Goal: Task Accomplishment & Management: Manage account settings

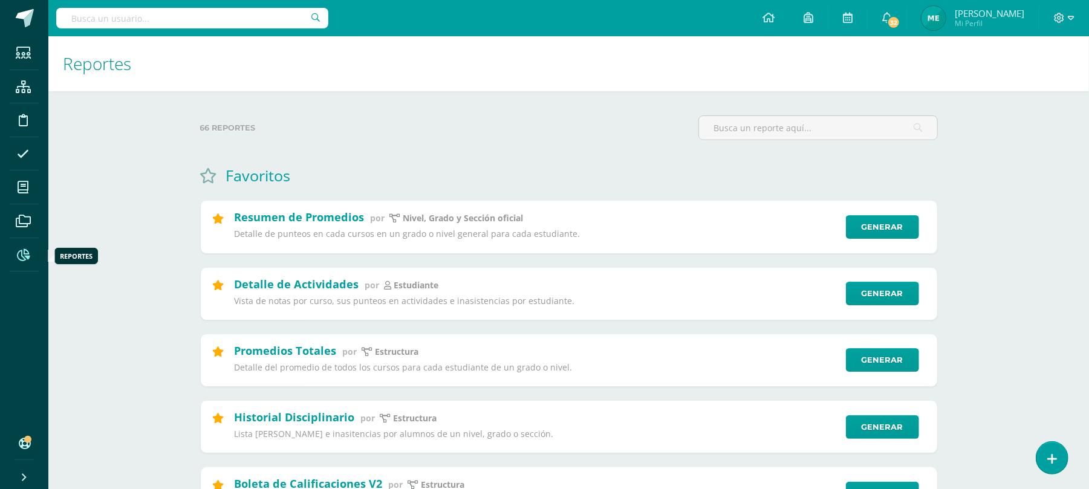
click at [19, 255] on icon at bounding box center [23, 255] width 13 height 12
click at [0, 11] on link at bounding box center [24, 18] width 48 height 36
click at [209, 25] on input "text" at bounding box center [192, 18] width 272 height 21
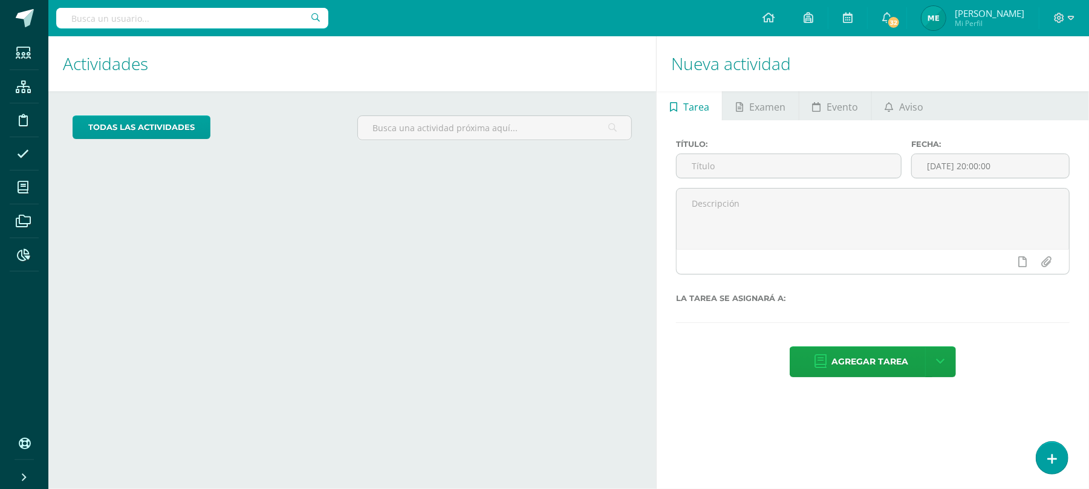
click at [218, 17] on input "text" at bounding box center [192, 18] width 272 height 21
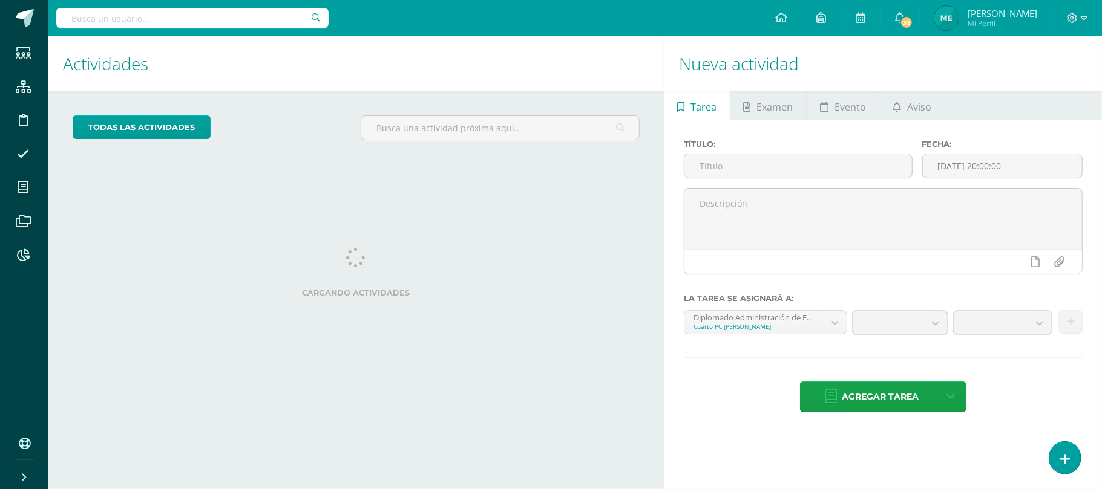
click at [218, 17] on input "text" at bounding box center [192, 18] width 272 height 21
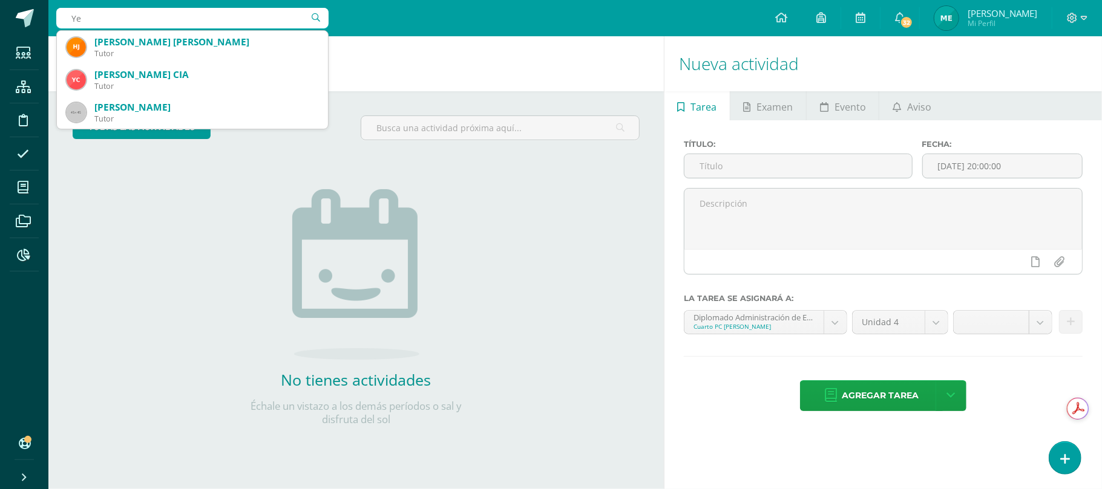
type input "Y"
type input "y"
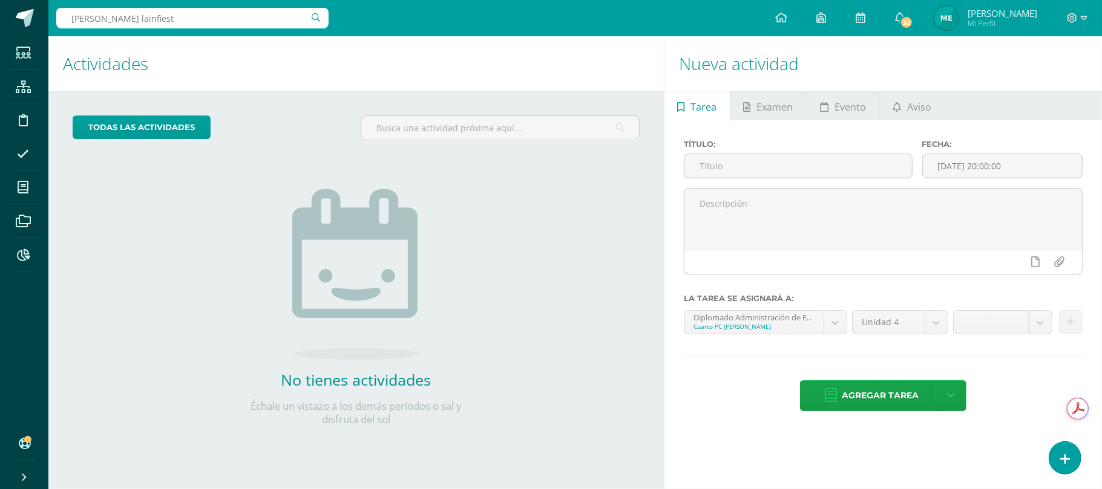
type input "melissa lainfiesta"
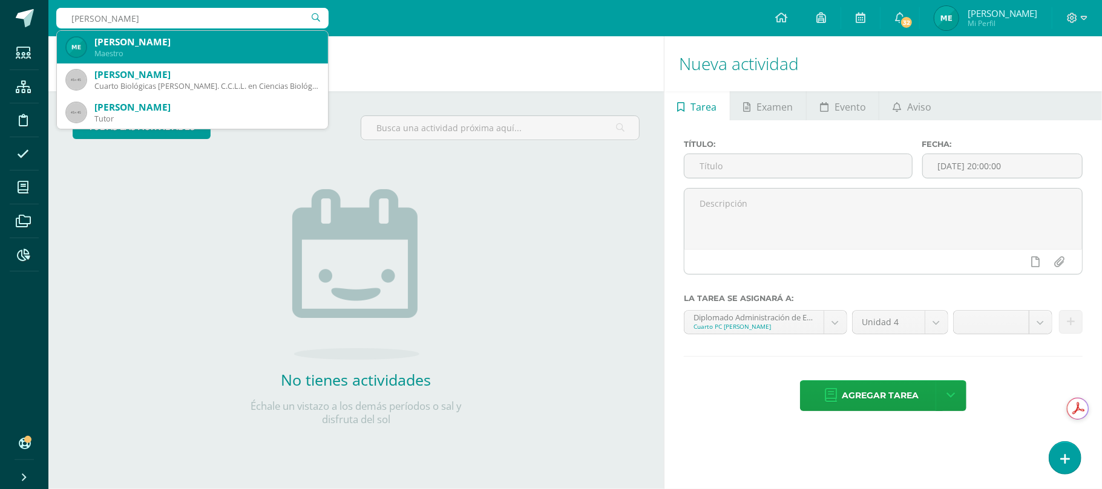
click at [233, 44] on div "[PERSON_NAME]" at bounding box center [206, 42] width 224 height 13
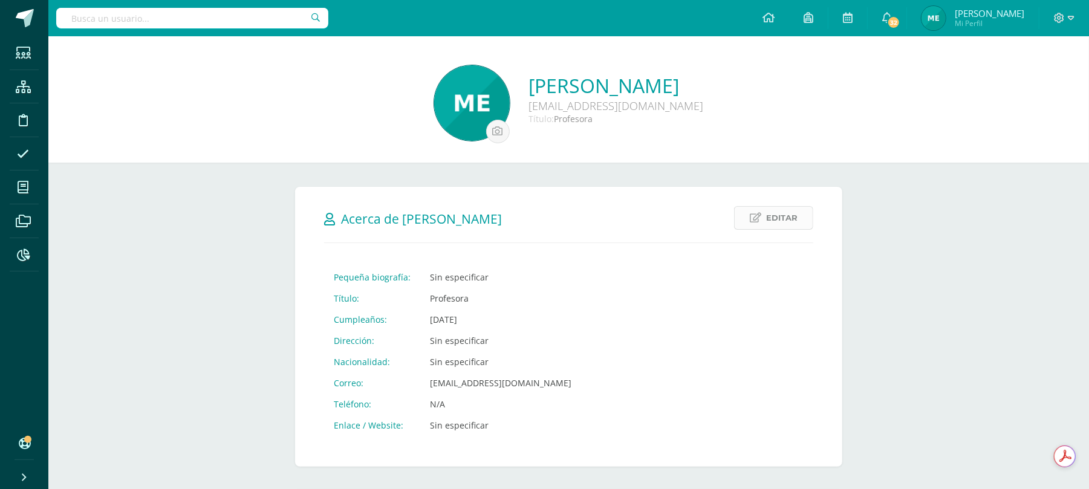
click at [755, 211] on link "Editar" at bounding box center [773, 218] width 79 height 24
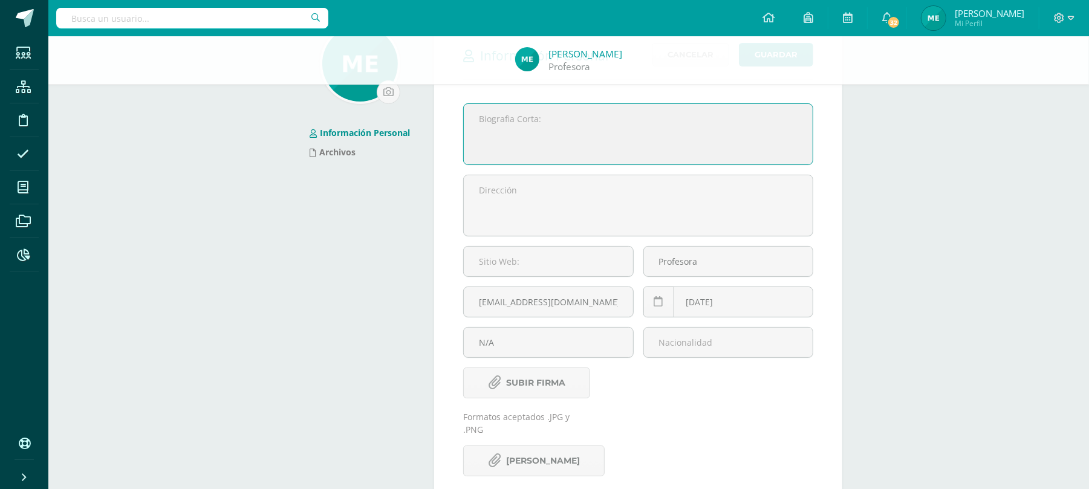
scroll to position [160, 0]
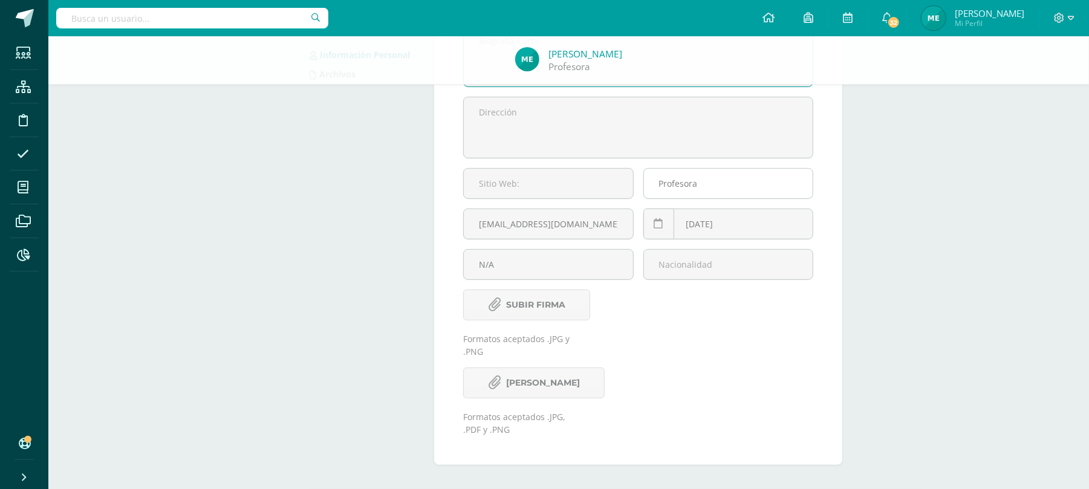
click at [685, 183] on input "Profesora" at bounding box center [728, 184] width 169 height 30
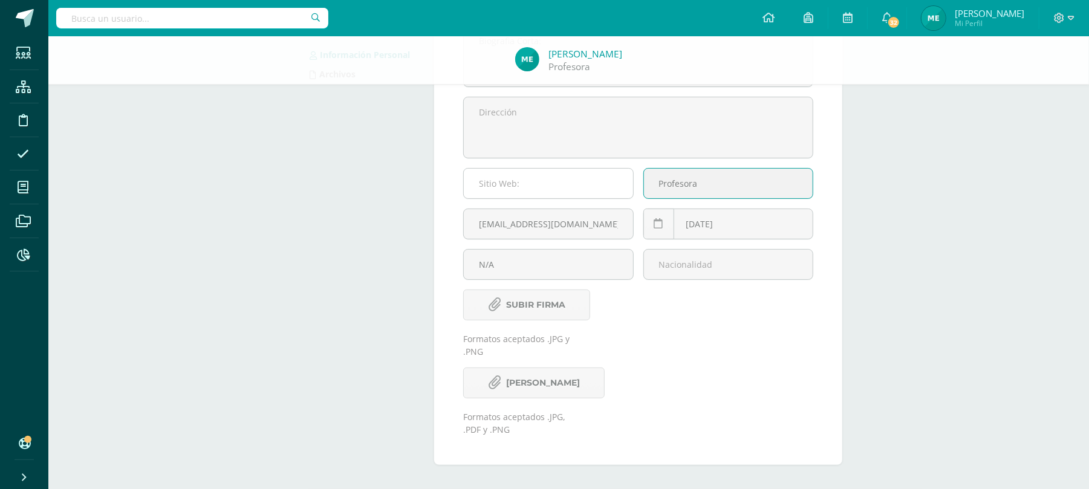
drag, startPoint x: 700, startPoint y: 182, endPoint x: 630, endPoint y: 189, distance: 69.9
click at [630, 189] on div "Jfe5eE7prktB59AADxkKXwMD8LdgsC Lainfiesta Melissa Profesora mlainfiesta@integra…" at bounding box center [639, 157] width 360 height 264
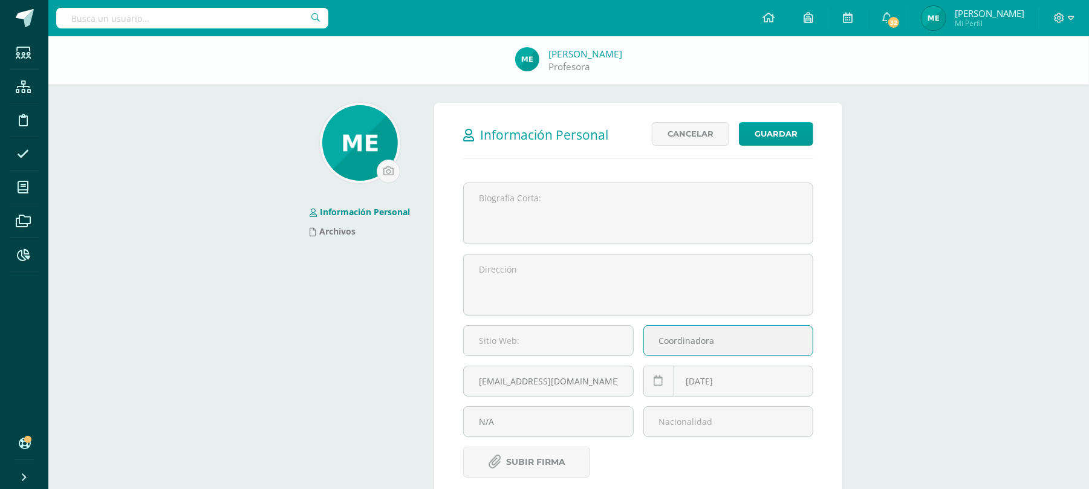
scroll to position [0, 0]
type input "Coordinadora"
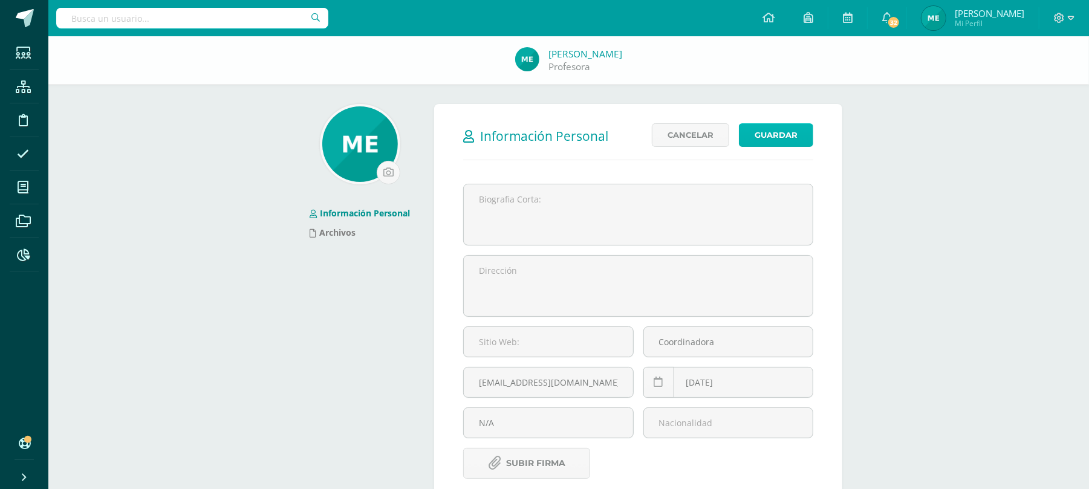
click at [768, 143] on button "Guardar" at bounding box center [776, 135] width 74 height 24
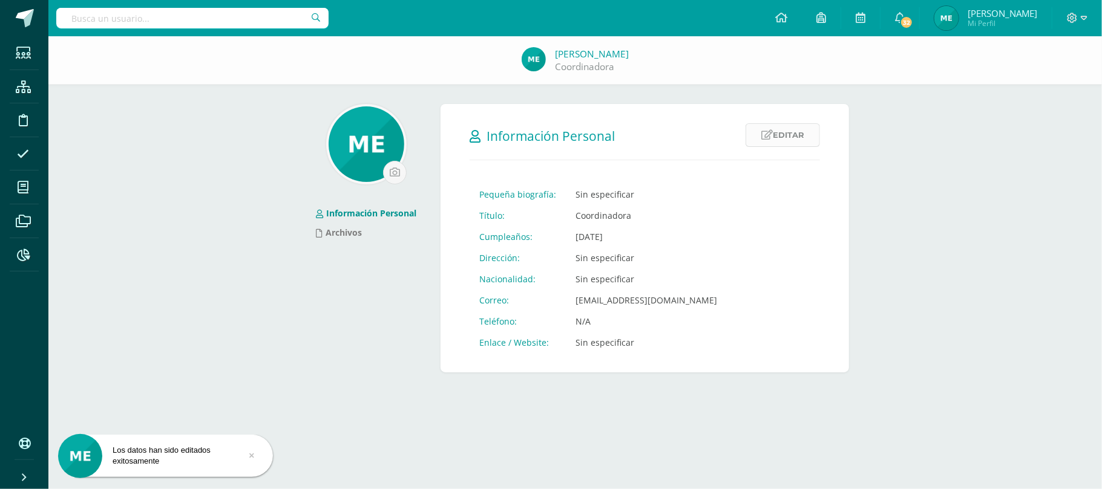
click at [782, 139] on link "Editar" at bounding box center [782, 135] width 74 height 24
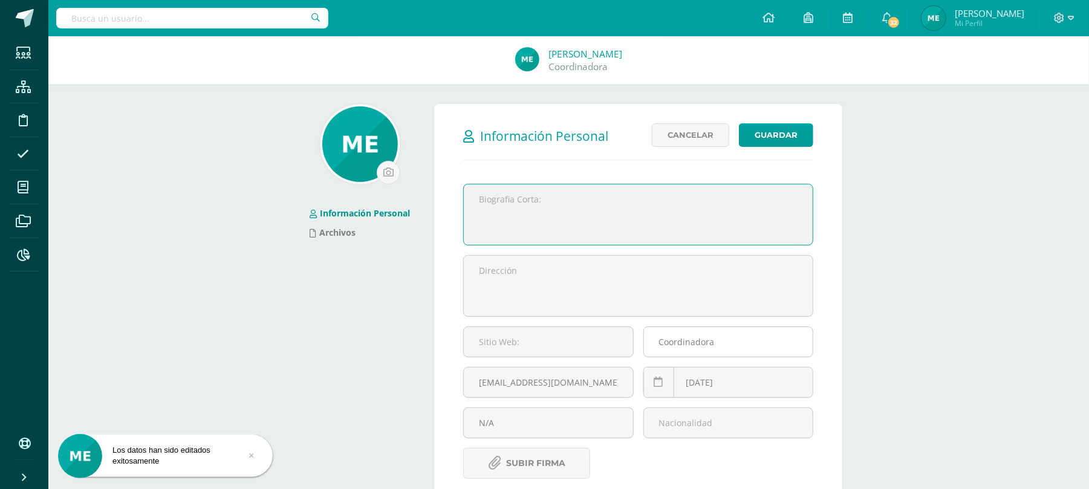
click at [732, 340] on input "Coordinadora" at bounding box center [728, 342] width 169 height 30
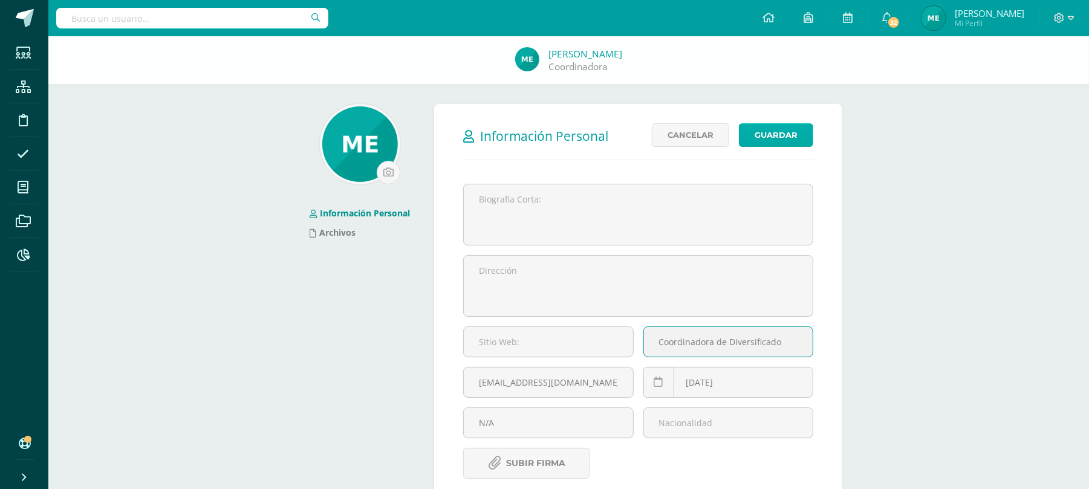
type input "Coordinadora de Diversificado"
click at [750, 129] on button "Guardar" at bounding box center [776, 135] width 74 height 24
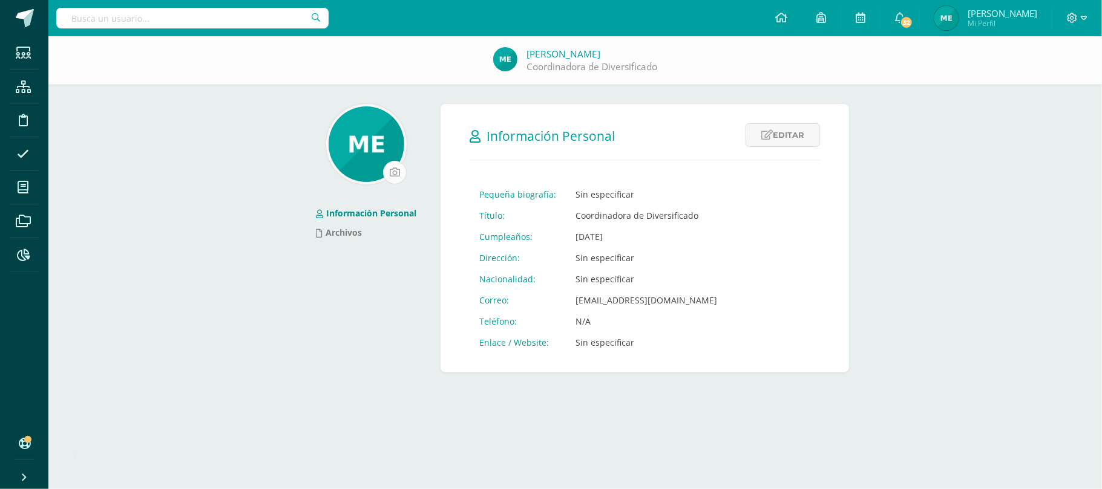
click at [393, 172] on input "file" at bounding box center [395, 173] width 22 height 22
click at [581, 51] on link "[PERSON_NAME]" at bounding box center [563, 54] width 74 height 13
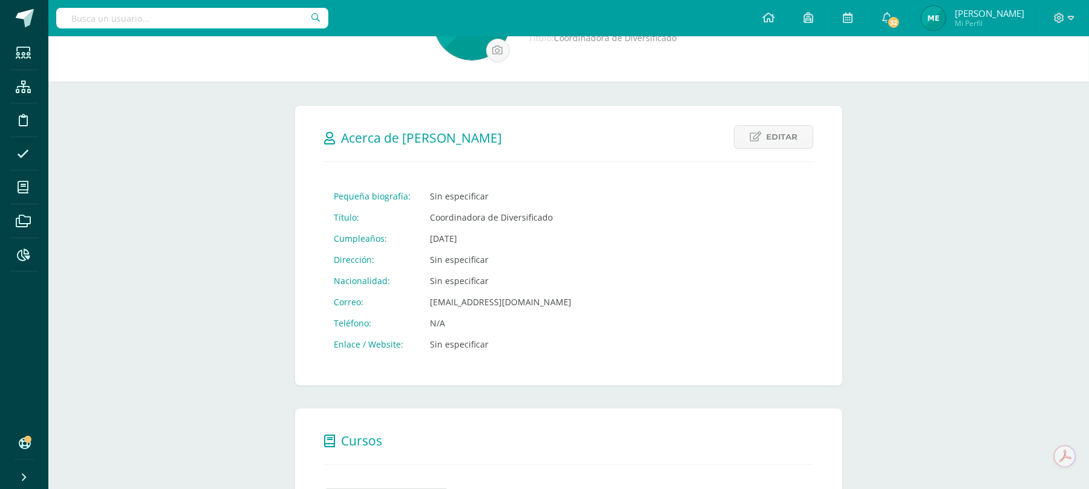
scroll to position [67, 0]
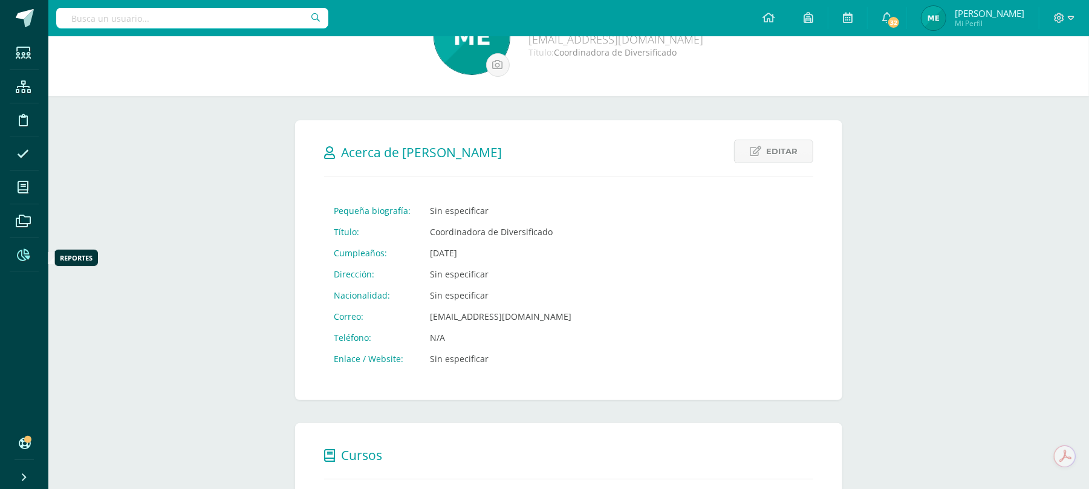
click at [21, 248] on span at bounding box center [23, 254] width 27 height 27
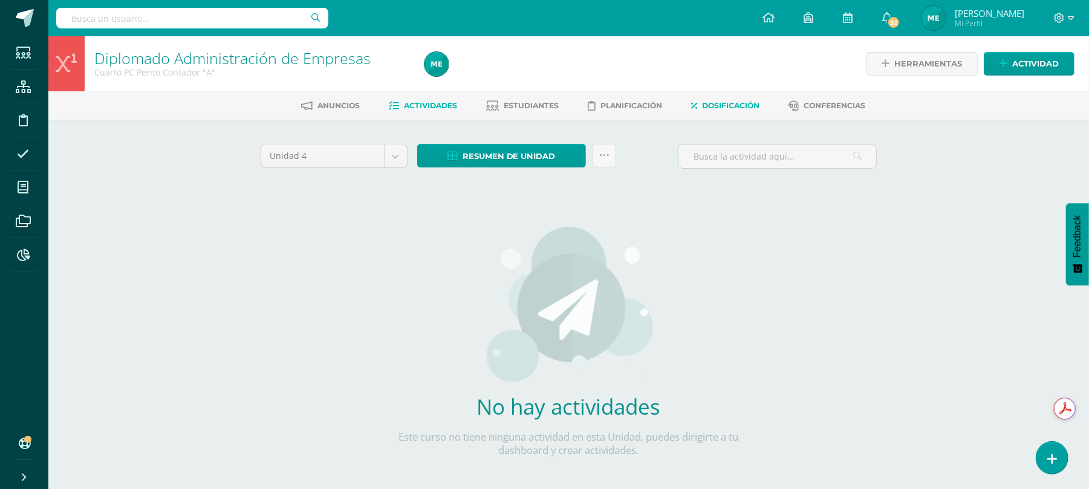
click at [725, 103] on span "Dosificación" at bounding box center [730, 105] width 57 height 9
click at [727, 102] on span "Dosificación" at bounding box center [730, 105] width 57 height 9
click at [729, 107] on span "Dosificación" at bounding box center [730, 105] width 57 height 9
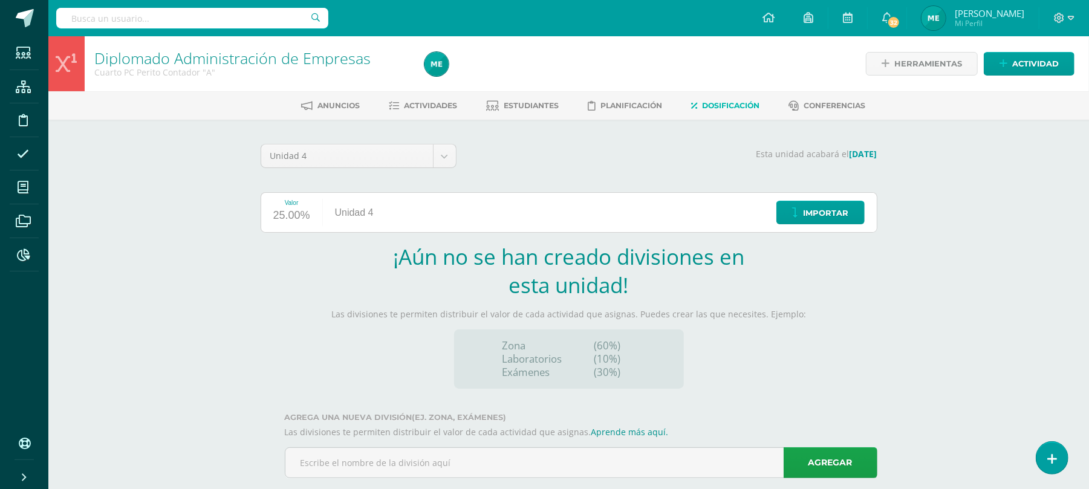
scroll to position [24, 0]
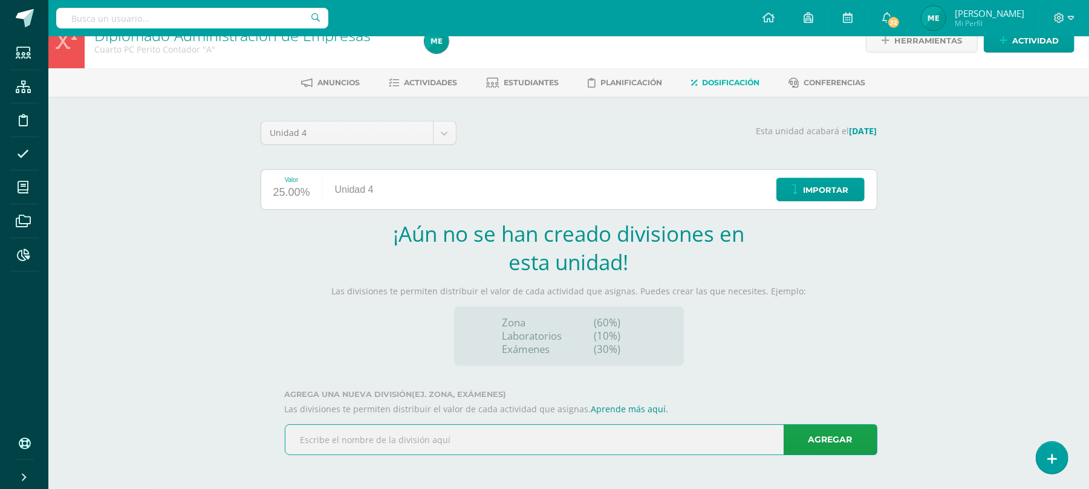
click at [379, 446] on input "text" at bounding box center [582, 440] width 592 height 30
type input "Final"
click at [821, 448] on link "Agregar" at bounding box center [831, 440] width 94 height 31
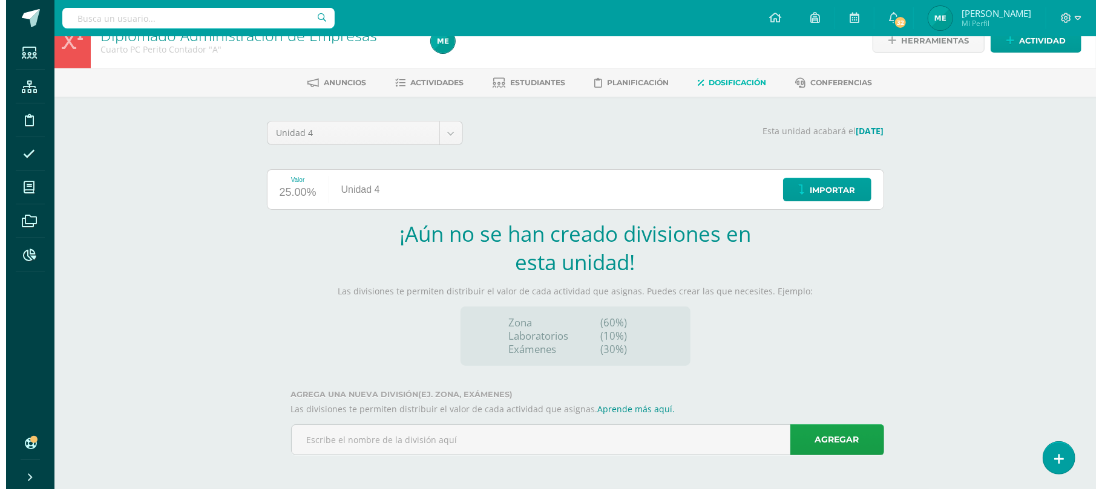
scroll to position [0, 0]
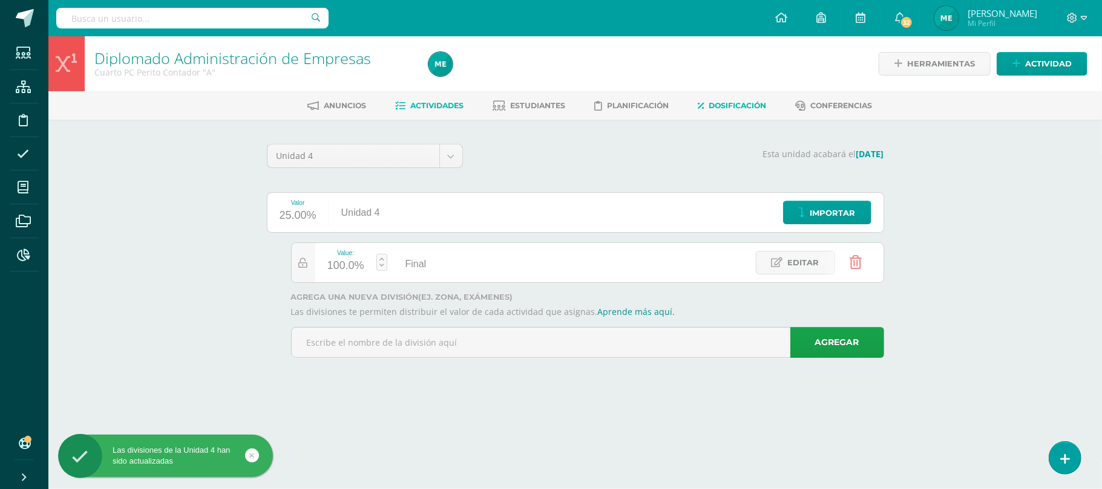
click at [432, 97] on link "Actividades" at bounding box center [429, 105] width 68 height 19
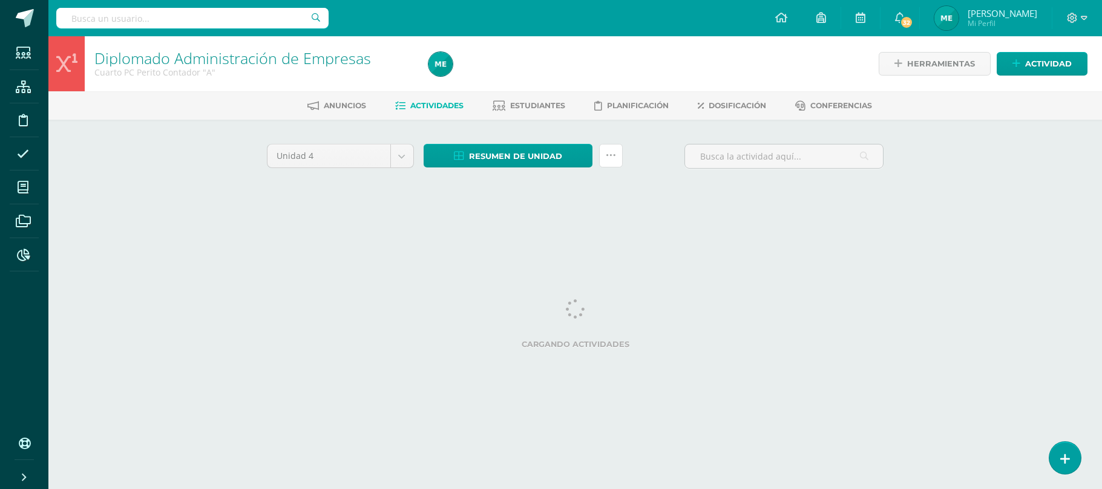
click at [607, 156] on icon at bounding box center [611, 156] width 10 height 10
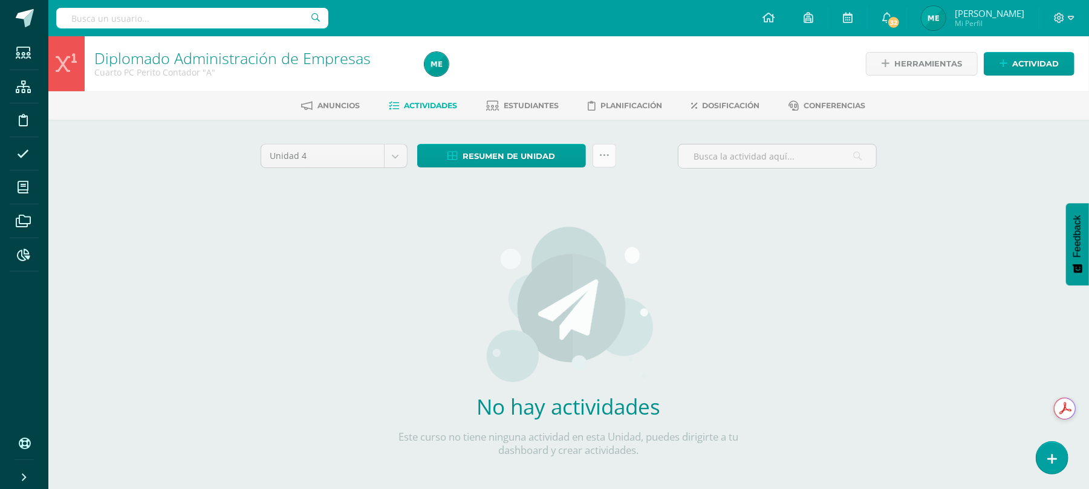
click at [604, 148] on link at bounding box center [605, 156] width 24 height 24
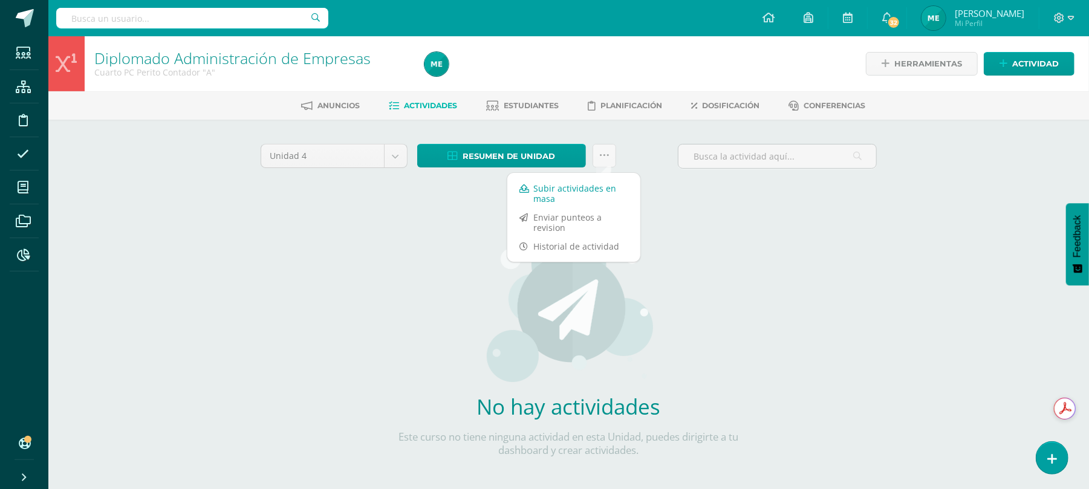
click at [567, 190] on link "Subir actividades en masa" at bounding box center [574, 193] width 133 height 29
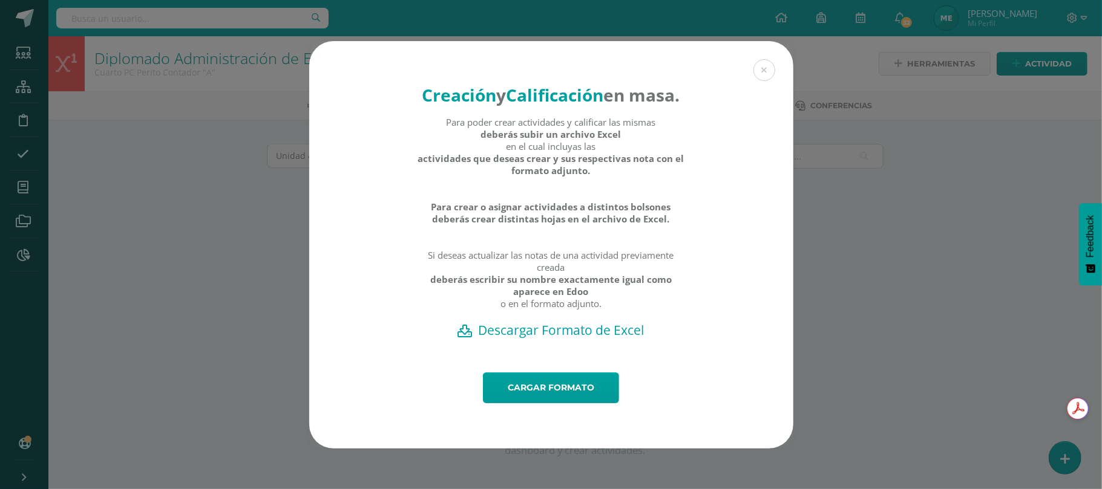
click at [553, 339] on h2 "Descargar Formato de Excel" at bounding box center [551, 330] width 442 height 17
click at [552, 397] on link "Cargar formato" at bounding box center [551, 388] width 136 height 31
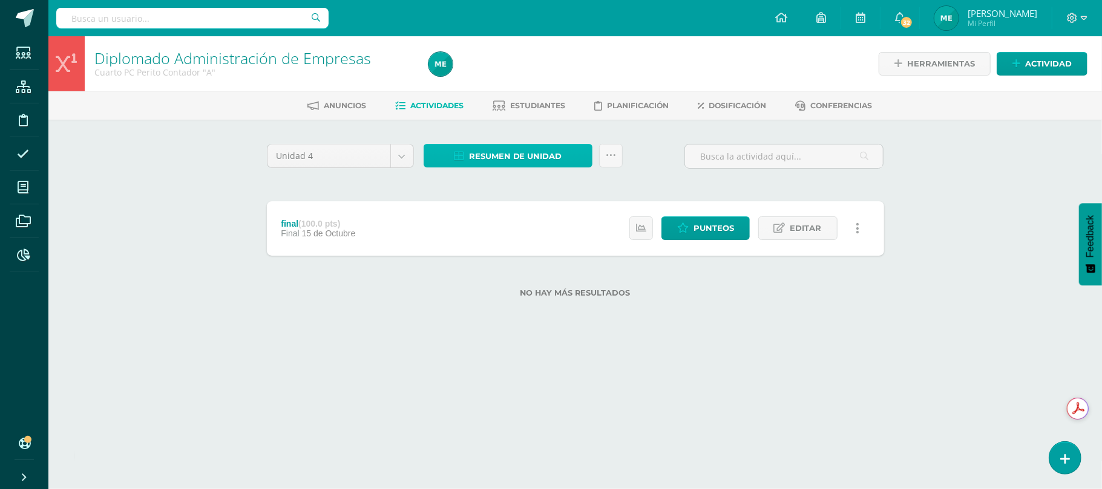
click at [511, 156] on span "Resumen de unidad" at bounding box center [515, 156] width 93 height 22
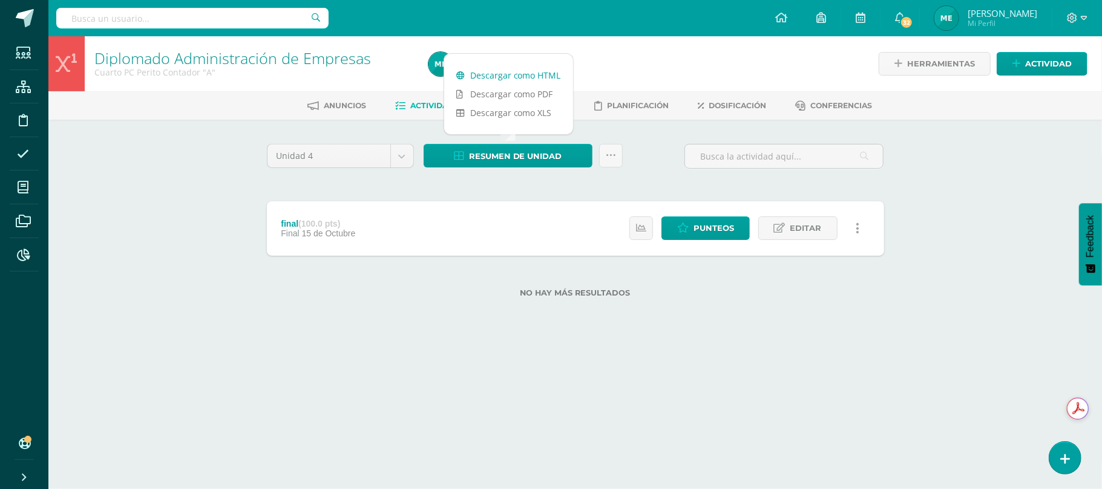
click at [508, 75] on link "Descargar como HTML" at bounding box center [508, 75] width 129 height 19
click at [700, 230] on span "Punteos" at bounding box center [713, 228] width 41 height 22
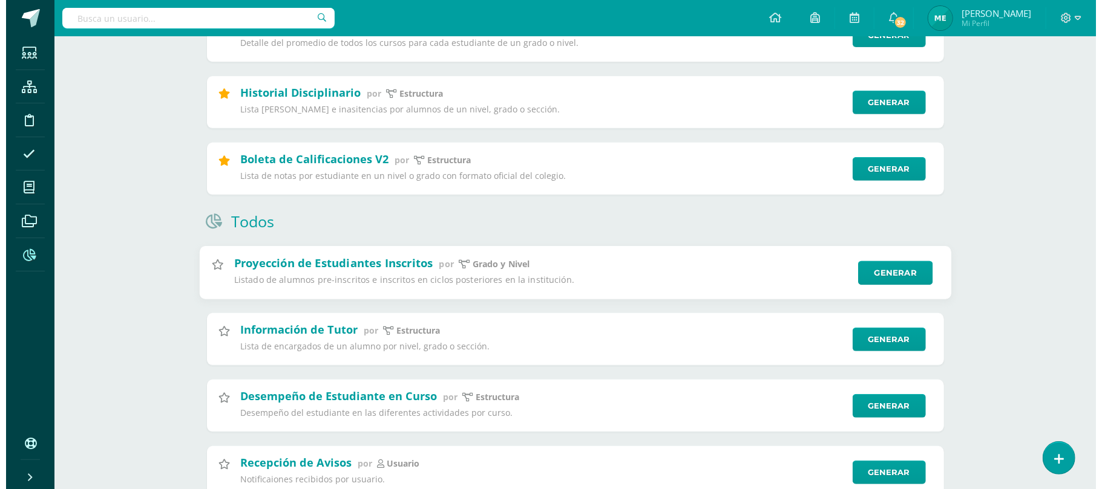
scroll to position [322, 0]
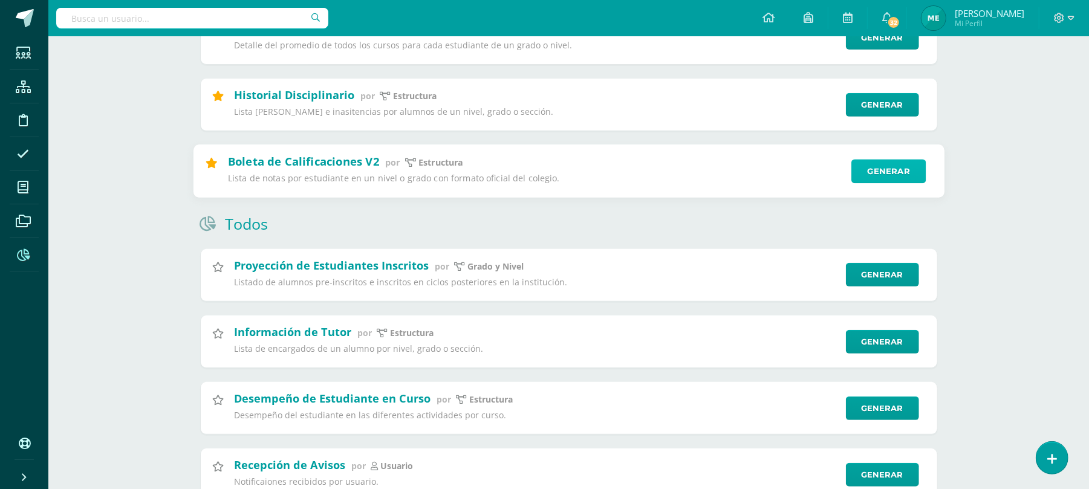
click at [888, 180] on link "Generar" at bounding box center [889, 171] width 74 height 24
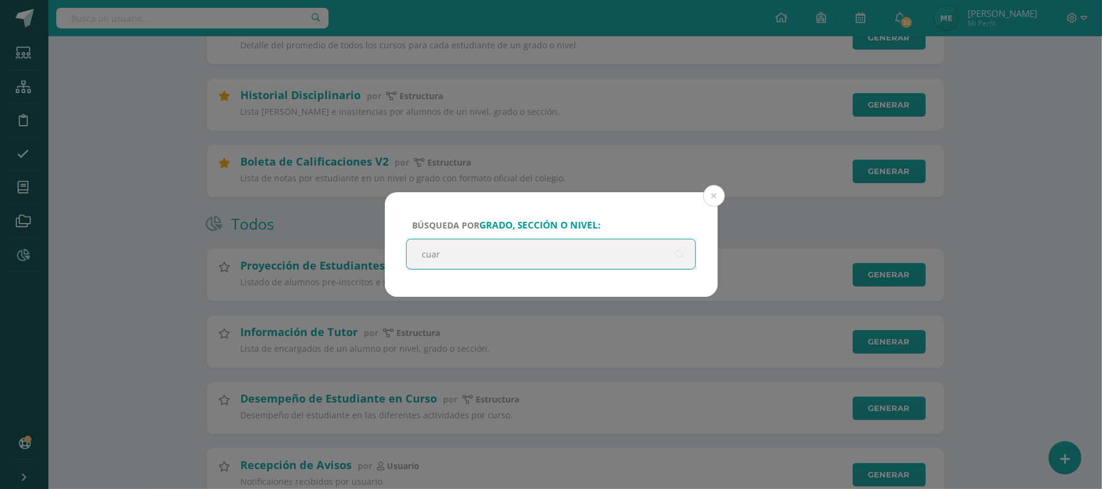
type input "cuart"
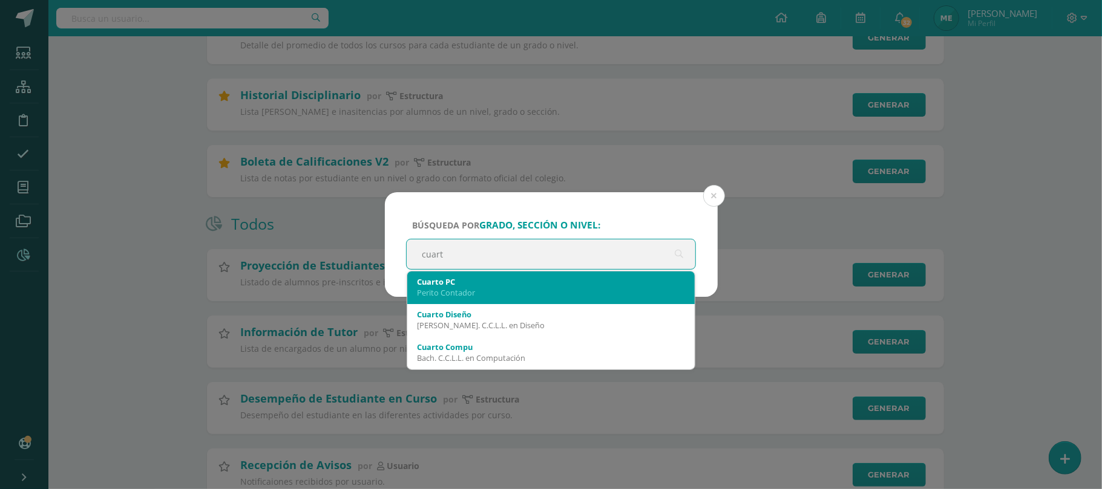
click at [587, 304] on div "Cuarto PC [PERSON_NAME]" at bounding box center [551, 288] width 288 height 33
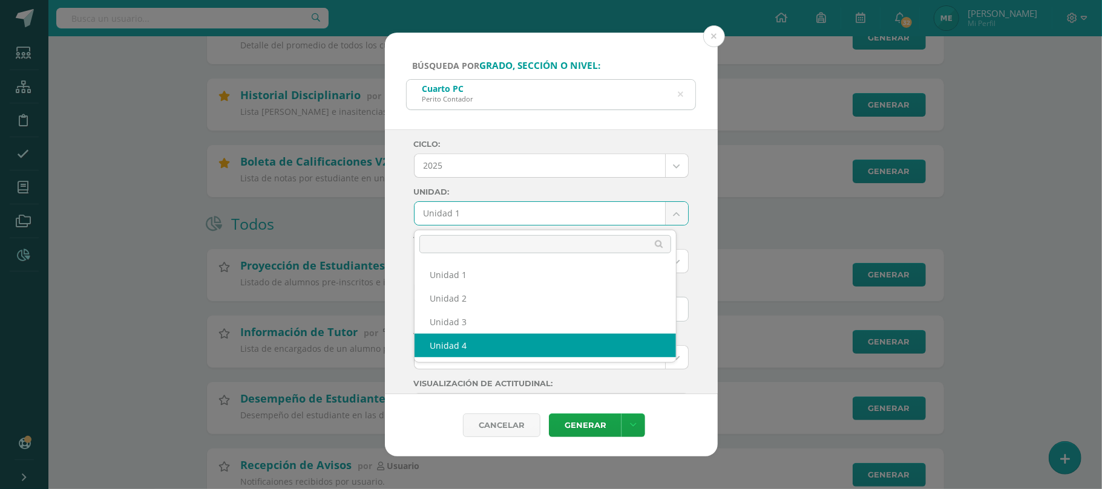
select select "Unidad 4"
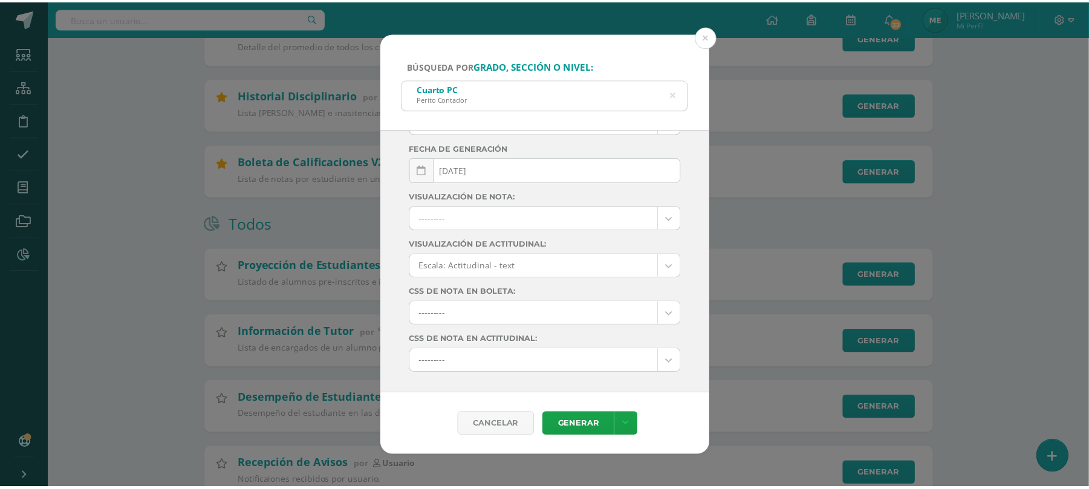
scroll to position [162, 0]
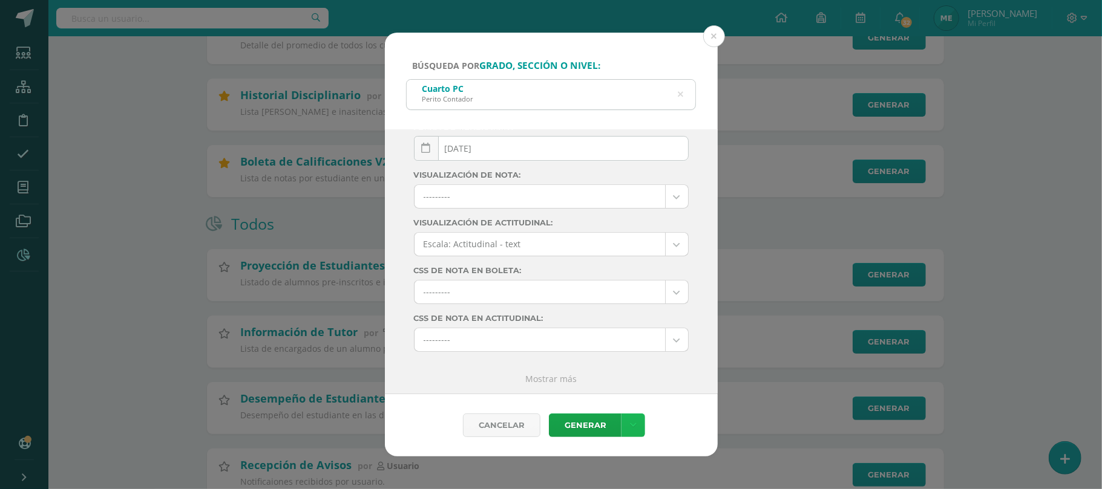
click at [623, 416] on link at bounding box center [633, 426] width 24 height 24
click at [647, 369] on link "Descargar como PDF" at bounding box center [633, 365] width 129 height 19
click at [715, 35] on button at bounding box center [714, 36] width 22 height 22
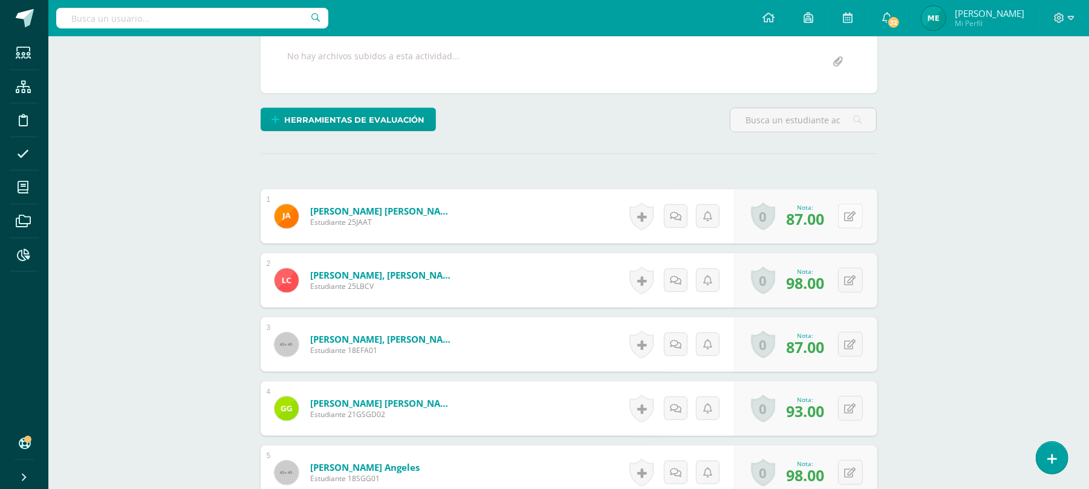
scroll to position [243, 0]
click at [847, 221] on button at bounding box center [858, 215] width 25 height 25
type input "100"
click at [854, 279] on icon at bounding box center [859, 280] width 12 height 10
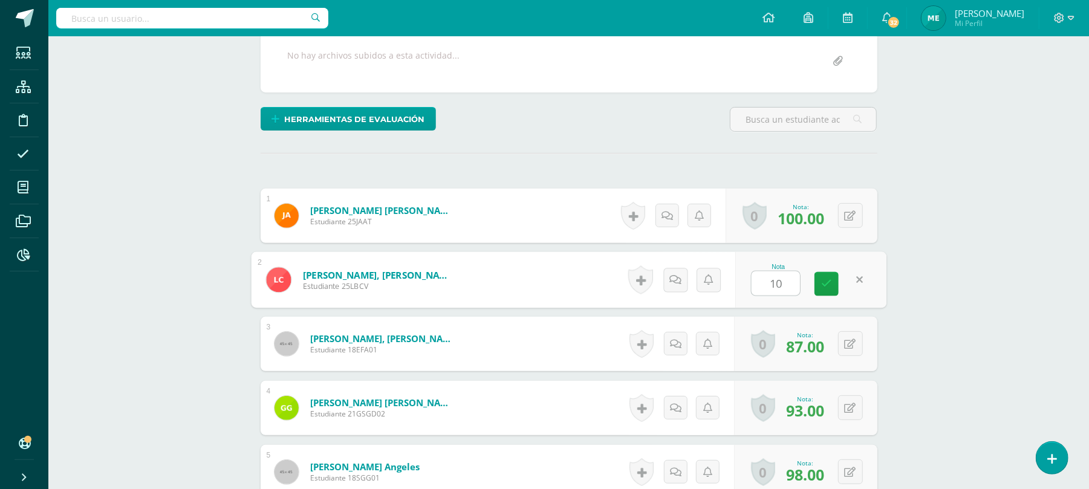
type input "100"
click at [825, 279] on icon at bounding box center [826, 284] width 11 height 10
click at [857, 344] on button at bounding box center [850, 343] width 25 height 25
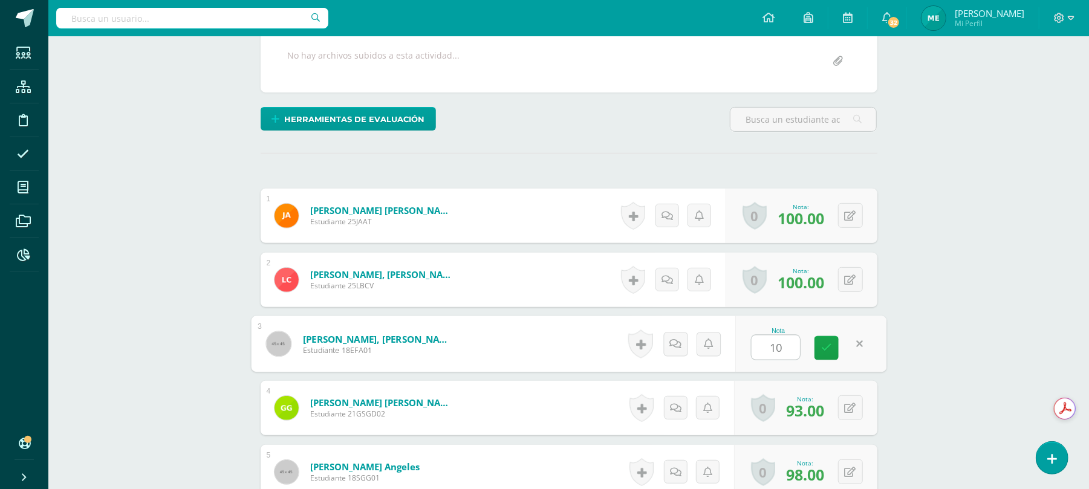
type input "100"
click at [823, 343] on icon at bounding box center [826, 348] width 11 height 10
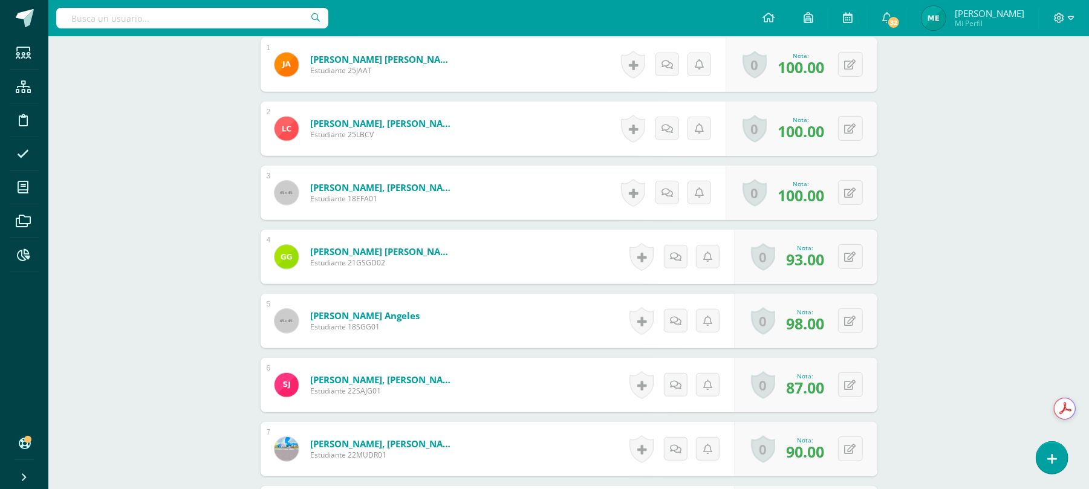
scroll to position [405, 0]
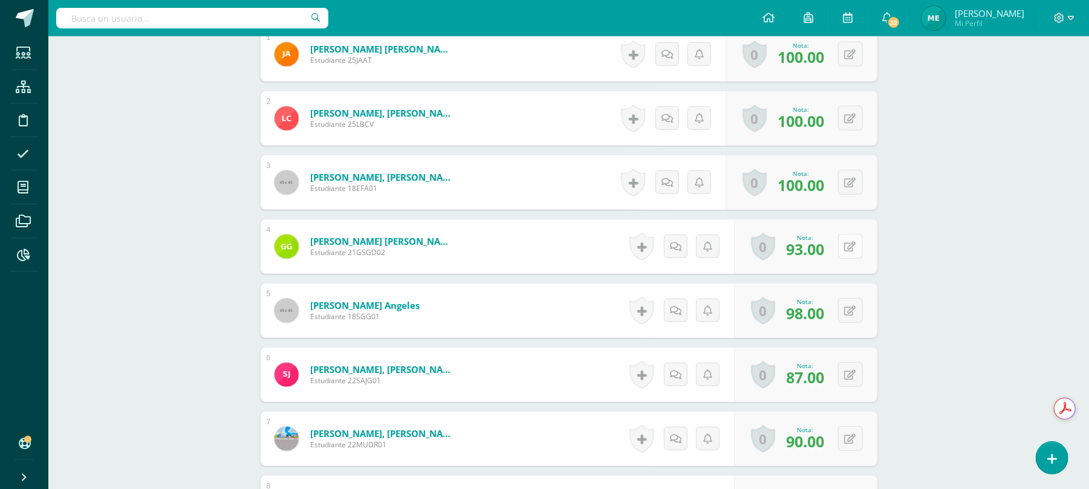
click at [857, 253] on button at bounding box center [850, 246] width 25 height 25
type input "100"
click at [820, 247] on link at bounding box center [827, 251] width 24 height 24
click at [859, 313] on button at bounding box center [858, 310] width 25 height 25
type input "100"
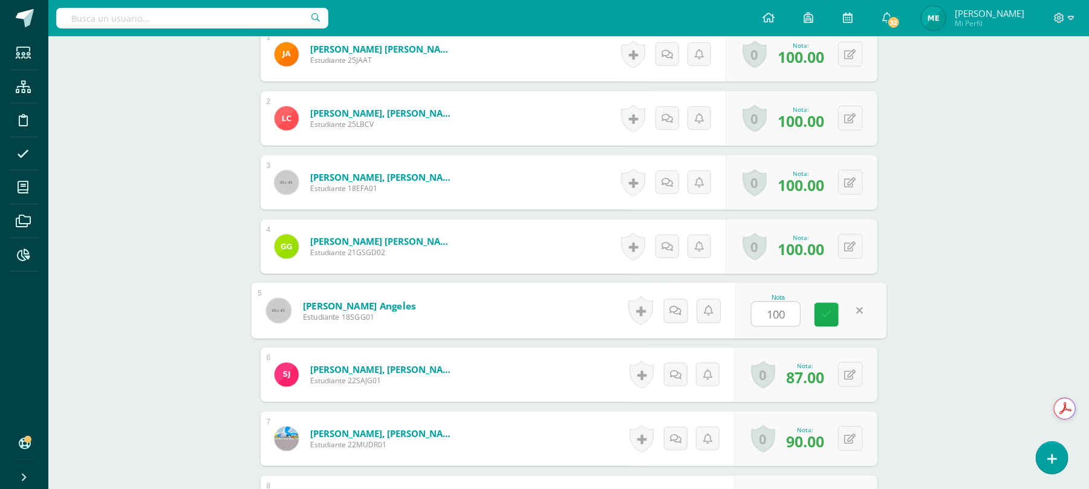
click at [831, 316] on link at bounding box center [827, 315] width 24 height 24
click at [850, 376] on button at bounding box center [850, 374] width 25 height 25
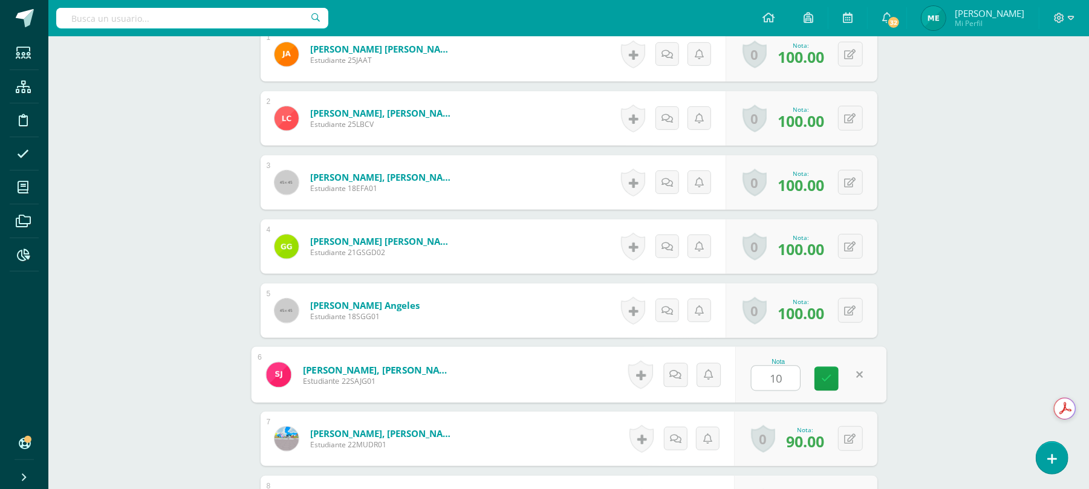
type input "100"
click at [819, 375] on link at bounding box center [827, 379] width 24 height 24
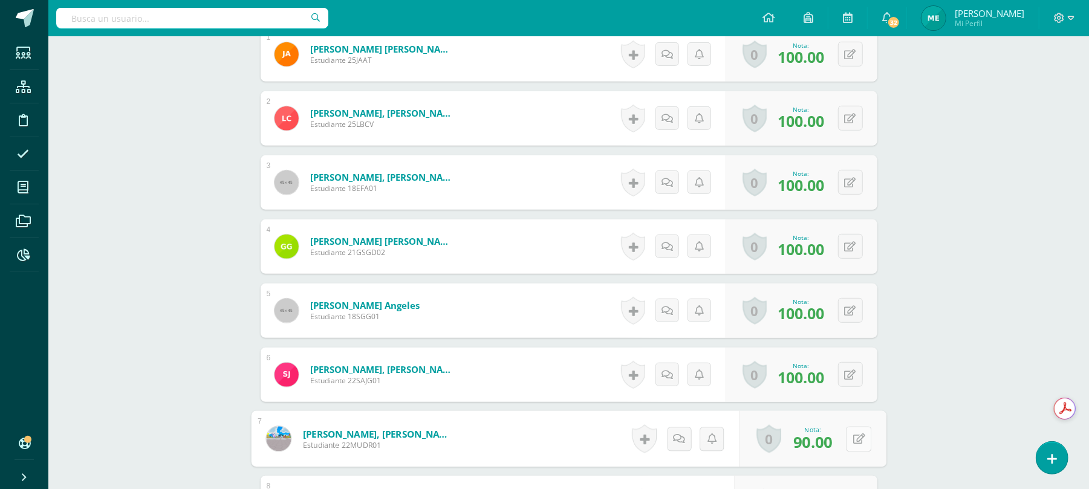
click at [850, 434] on button at bounding box center [858, 438] width 25 height 25
type input "100"
click at [825, 438] on icon at bounding box center [826, 443] width 11 height 10
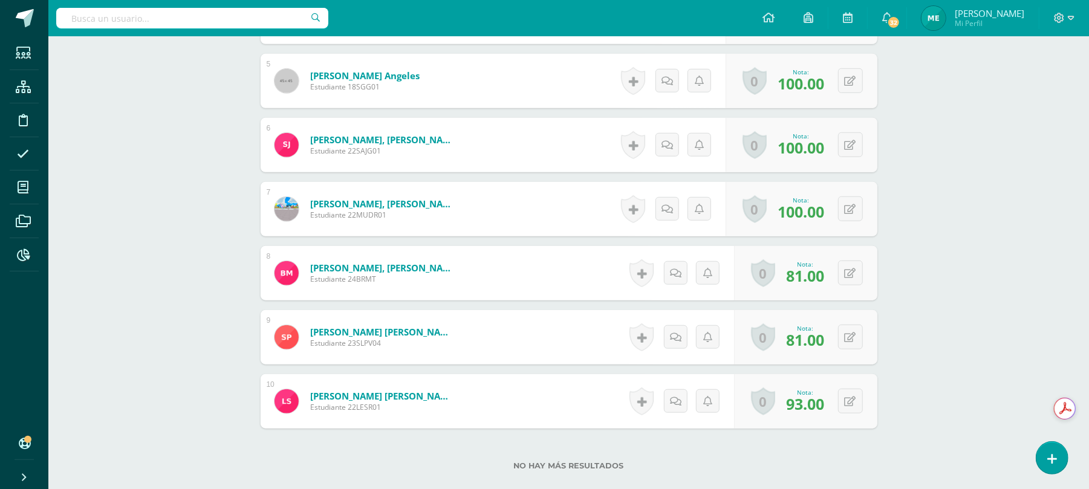
scroll to position [647, 0]
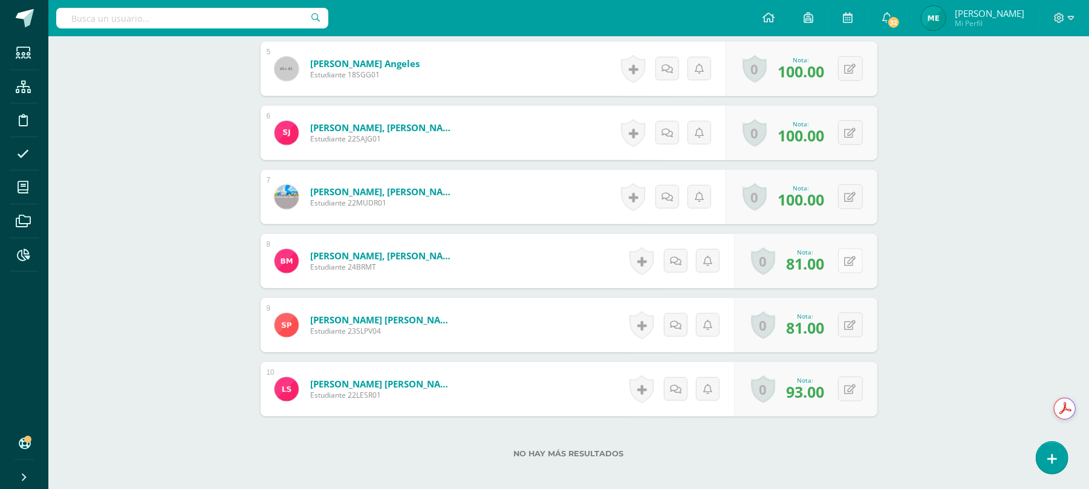
click at [852, 259] on icon at bounding box center [850, 261] width 11 height 10
type input "100"
click at [825, 273] on link at bounding box center [827, 265] width 24 height 24
click at [850, 327] on button at bounding box center [858, 325] width 25 height 25
type input "100"
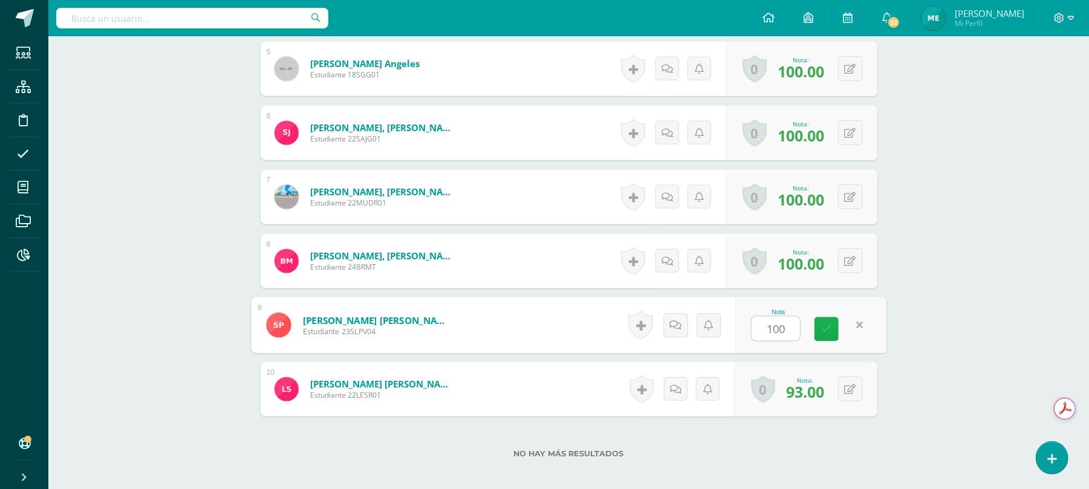
click at [817, 320] on link at bounding box center [827, 330] width 24 height 24
click at [843, 394] on div "0 Logros Logros obtenidos Aún no hay logros agregados Nota: 93.00" at bounding box center [805, 389] width 143 height 54
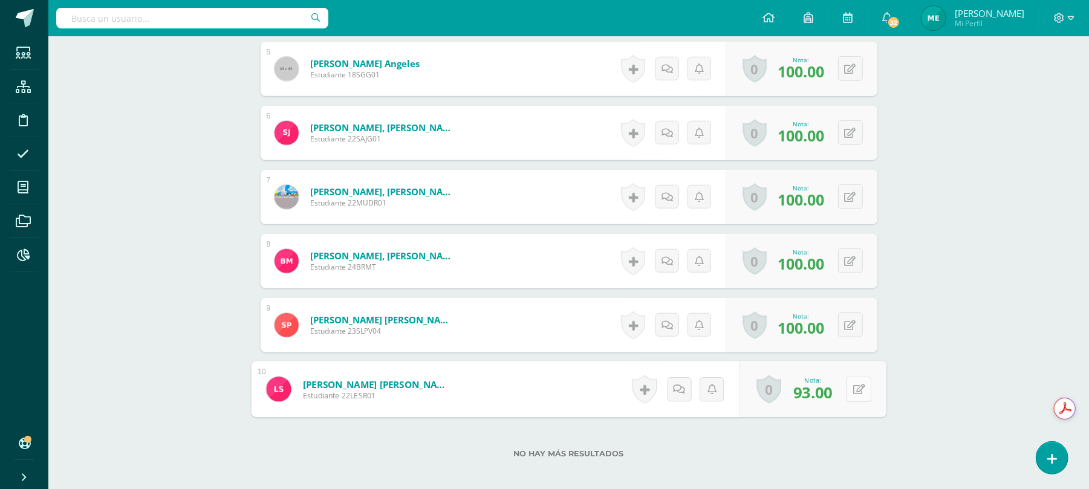
click at [860, 384] on icon at bounding box center [859, 389] width 12 height 10
type input "100"
click at [826, 391] on icon at bounding box center [826, 393] width 11 height 10
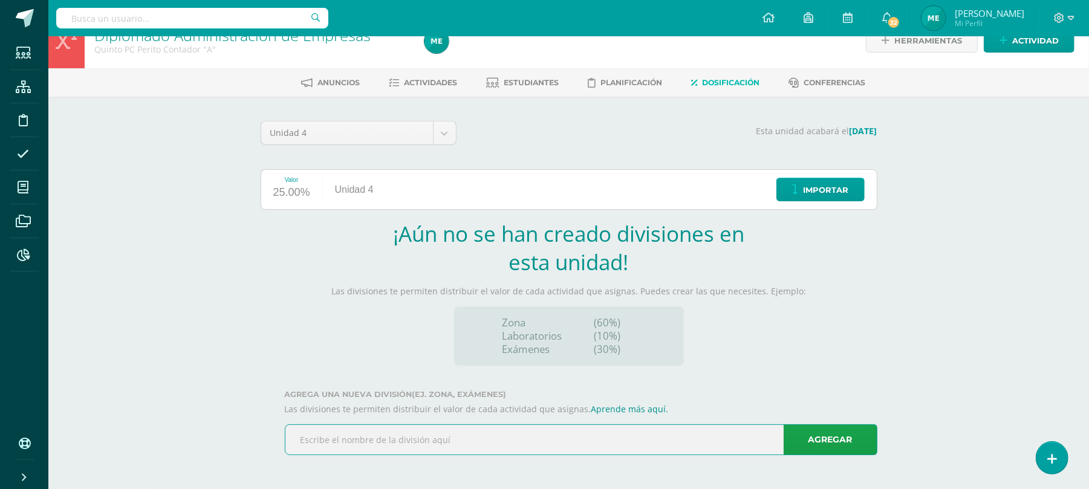
click at [356, 436] on input "text" at bounding box center [582, 440] width 592 height 30
type input "D"
type input "Final"
click at [858, 449] on link "Agregar" at bounding box center [831, 440] width 94 height 31
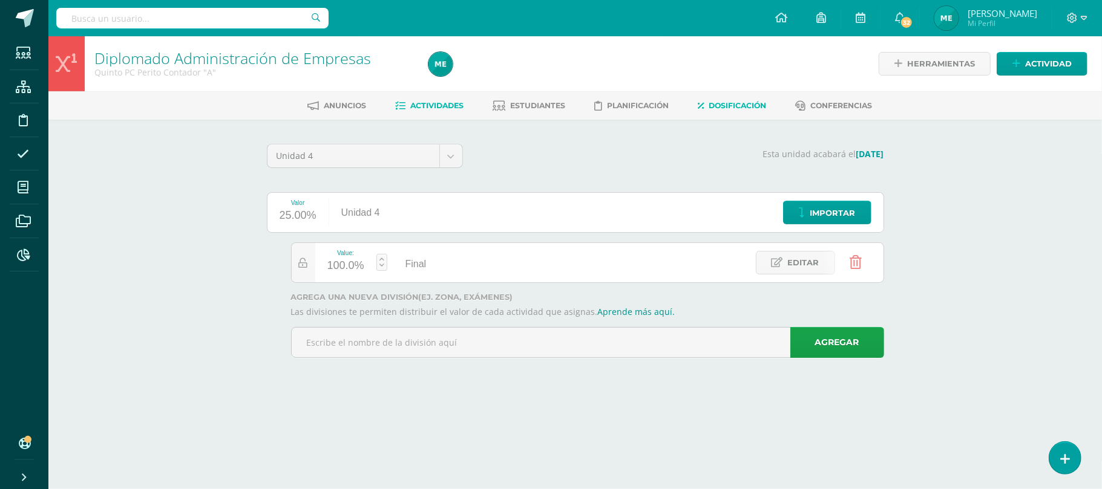
click at [436, 106] on span "Actividades" at bounding box center [436, 105] width 53 height 9
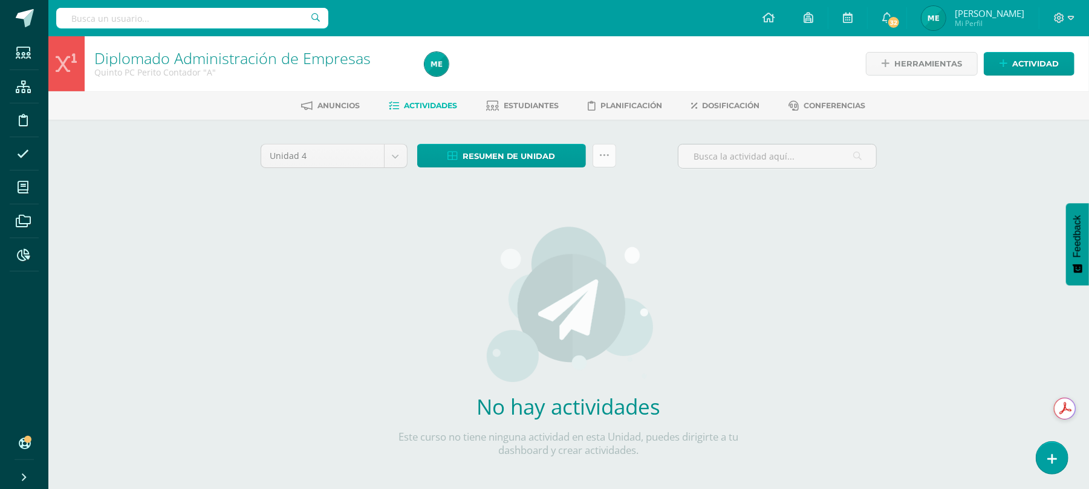
click at [612, 160] on link at bounding box center [605, 156] width 24 height 24
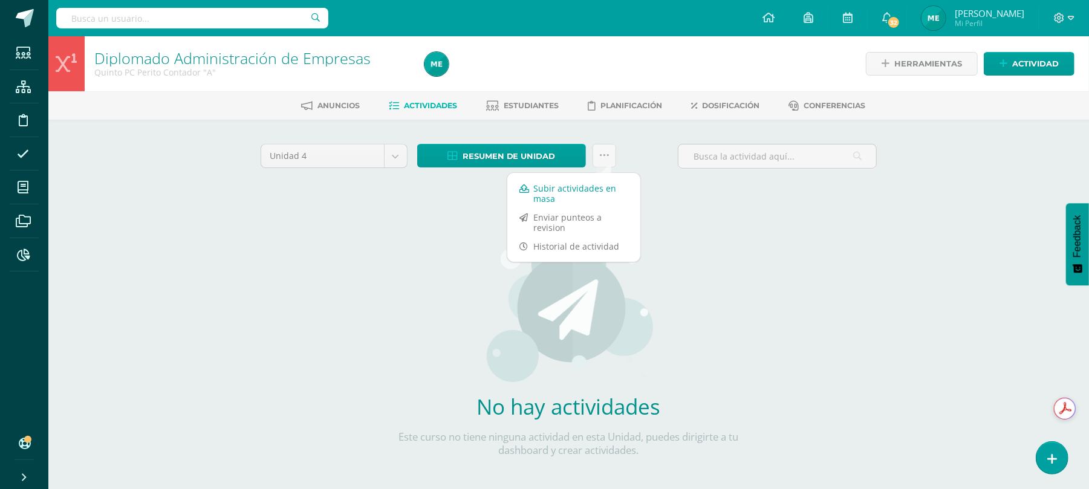
click at [608, 194] on link "Subir actividades en masa" at bounding box center [574, 193] width 133 height 29
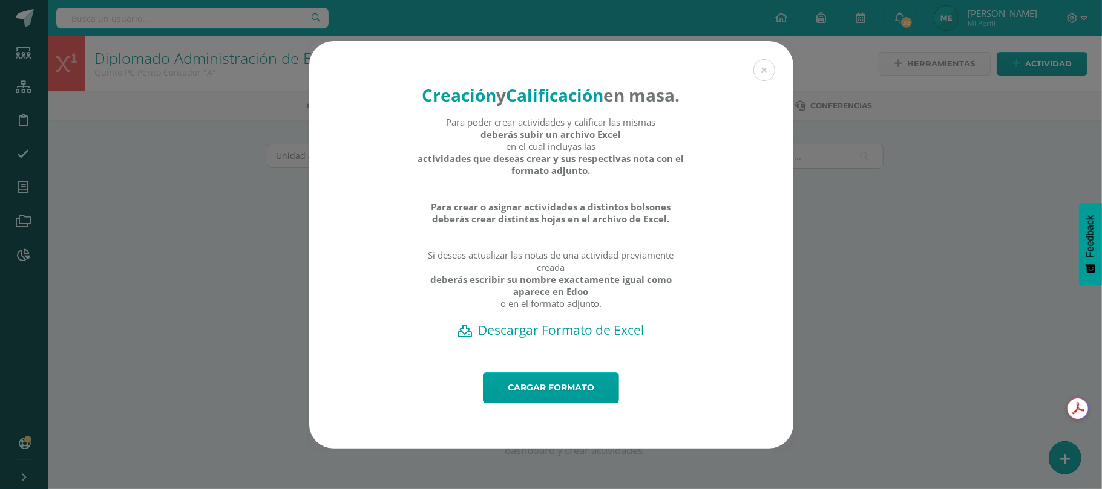
click at [567, 339] on h2 "Descargar Formato de Excel" at bounding box center [551, 330] width 442 height 17
click at [534, 402] on link "Cargar formato" at bounding box center [551, 388] width 136 height 31
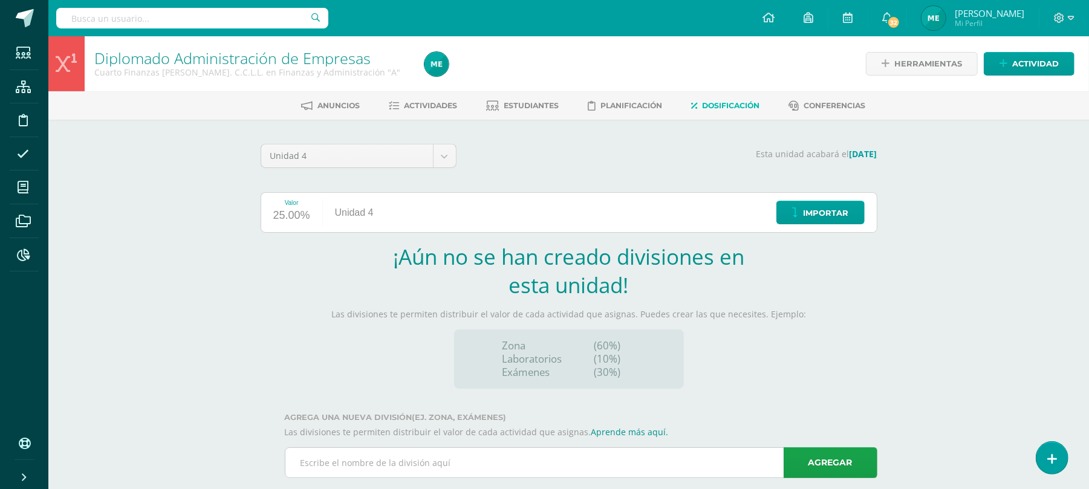
click at [362, 460] on input "text" at bounding box center [582, 463] width 592 height 30
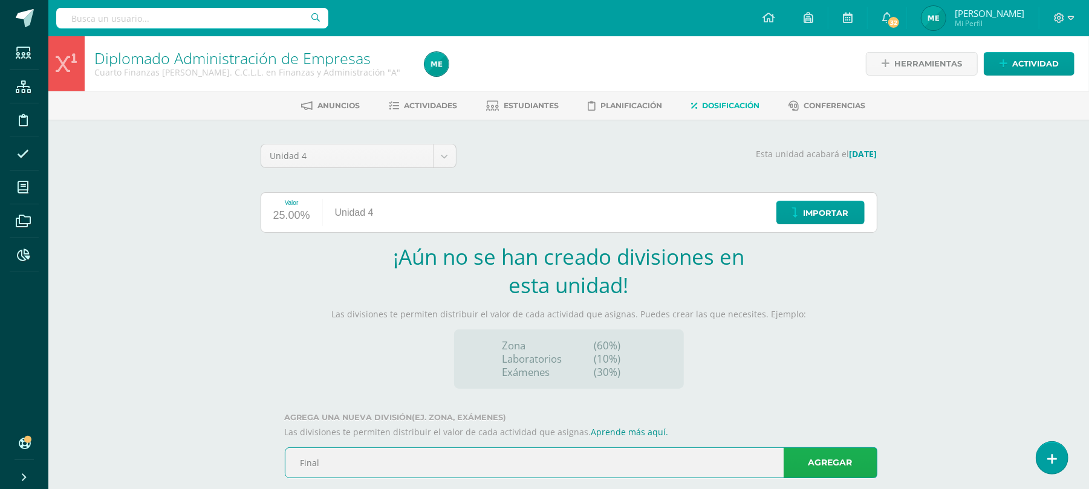
type input "Final"
click at [838, 472] on link "Agregar" at bounding box center [831, 463] width 94 height 31
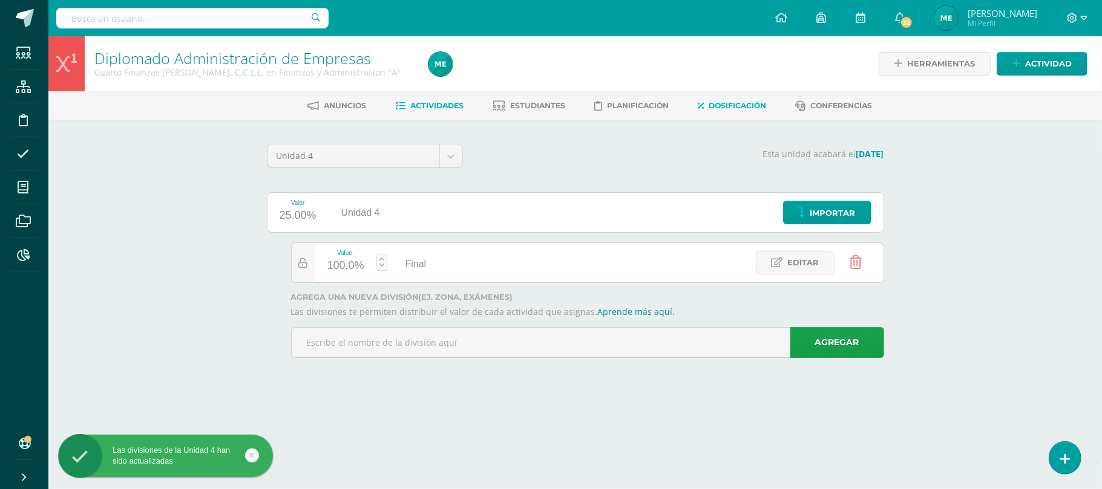
click at [441, 102] on span "Actividades" at bounding box center [436, 105] width 53 height 9
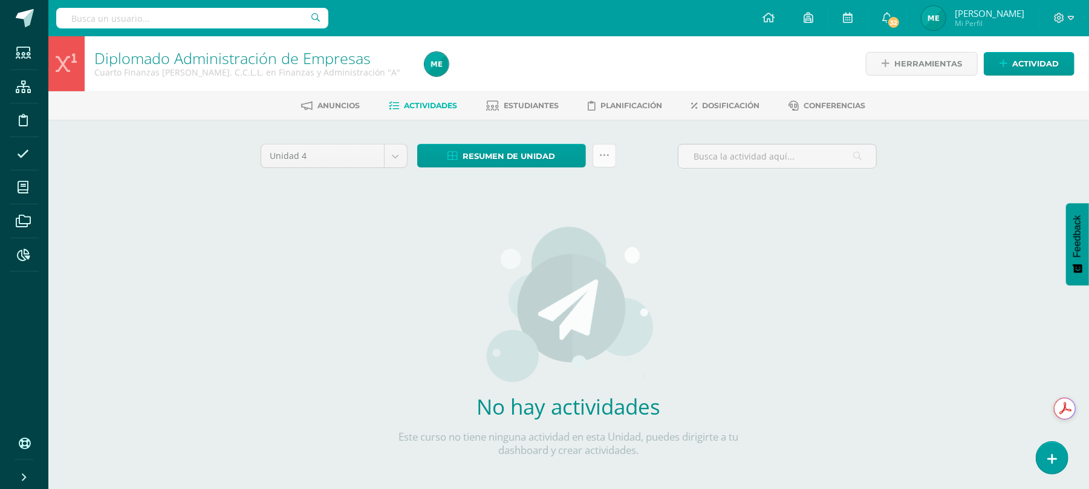
click at [606, 156] on icon at bounding box center [604, 156] width 10 height 10
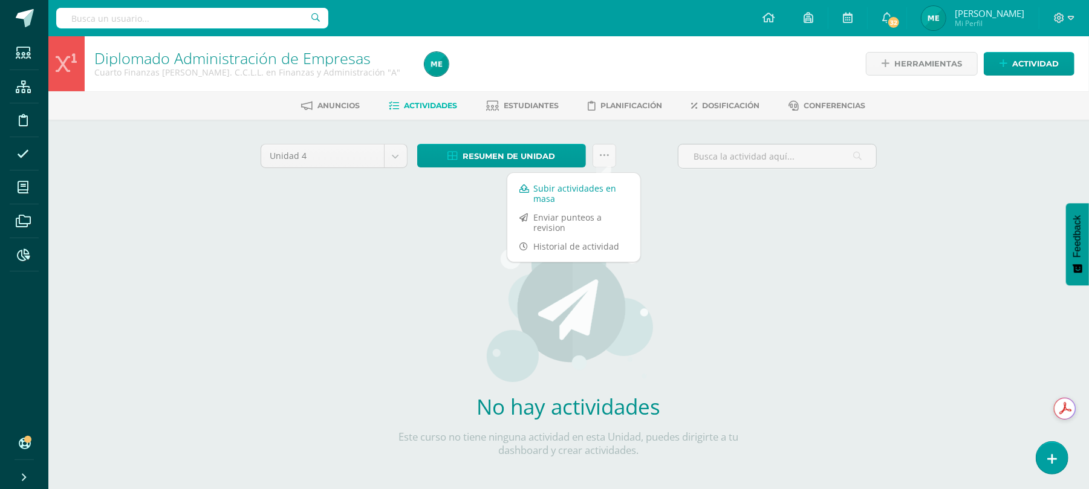
click at [599, 192] on link "Subir actividades en masa" at bounding box center [574, 193] width 133 height 29
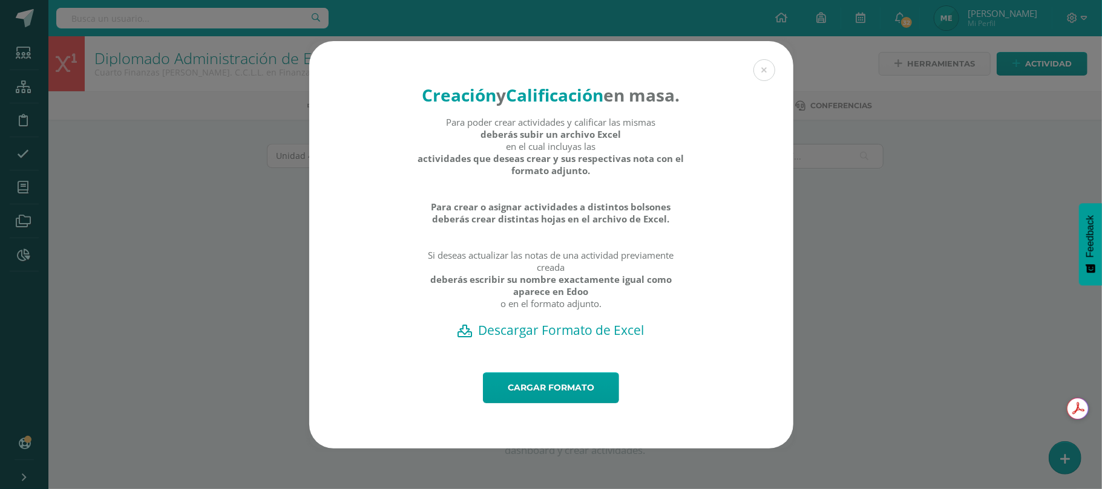
click at [578, 339] on h2 "Descargar Formato de Excel" at bounding box center [551, 330] width 442 height 17
click at [569, 393] on link "Cargar formato" at bounding box center [551, 388] width 136 height 31
